Goal: Navigation & Orientation: Go to known website

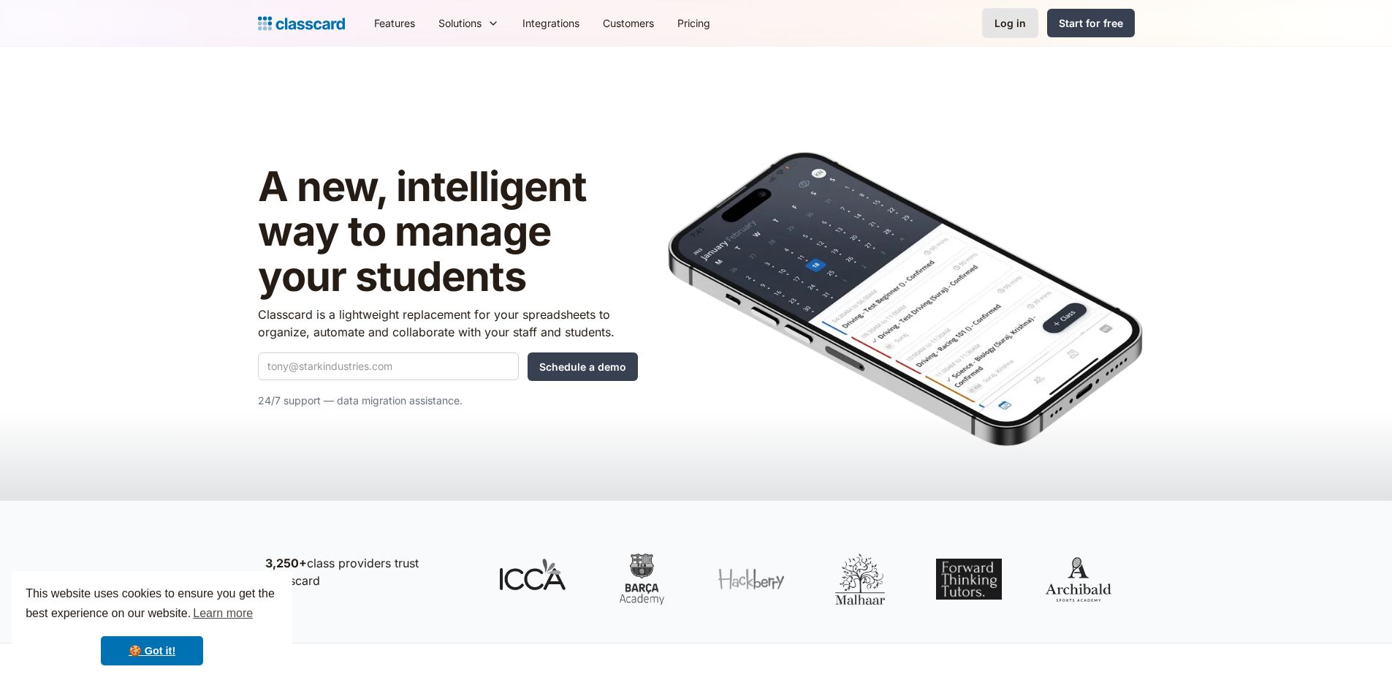
click at [996, 31] on link "Log in" at bounding box center [1010, 23] width 56 height 30
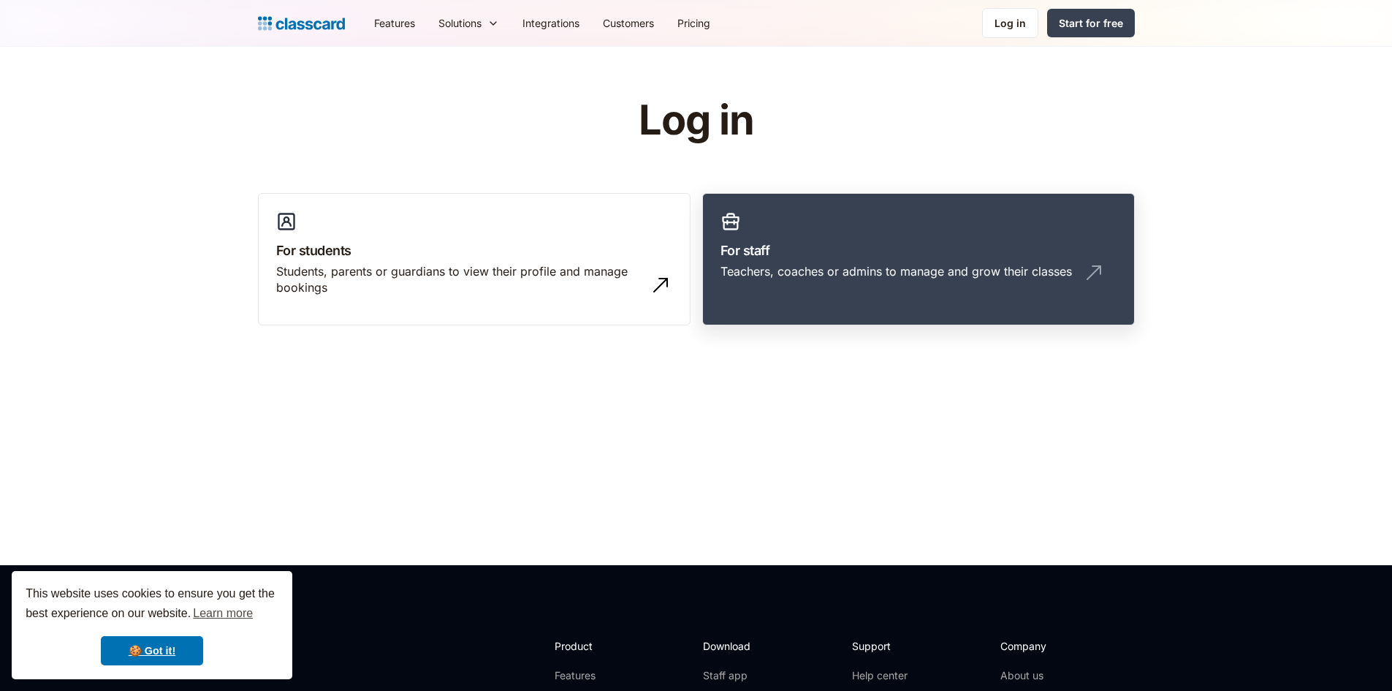
click at [950, 233] on link "For staff Teachers, coaches or admins to manage and grow their classes" at bounding box center [918, 259] width 433 height 133
